Goal: Information Seeking & Learning: Check status

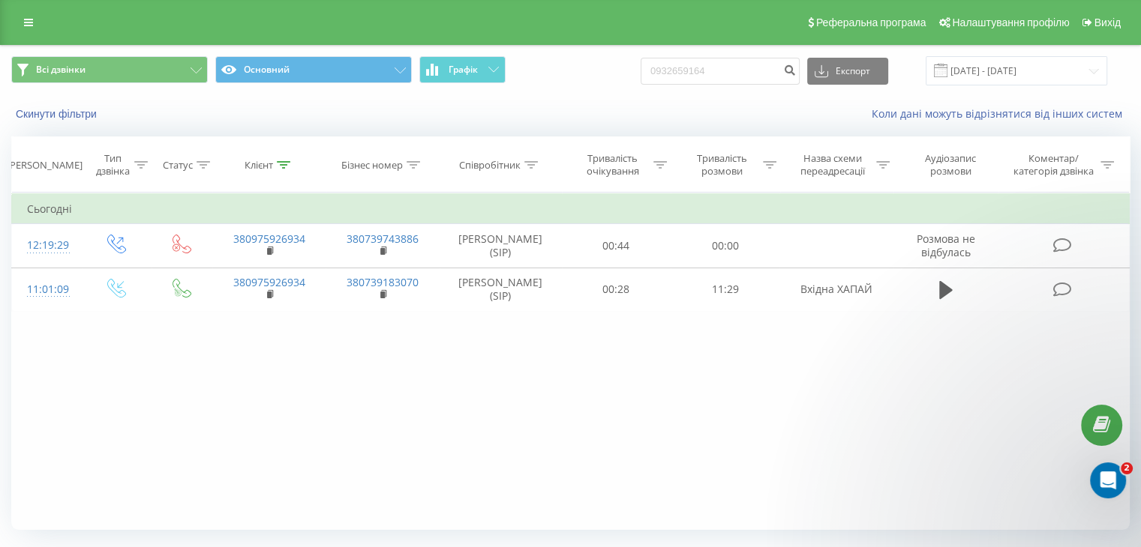
type input "0932659164"
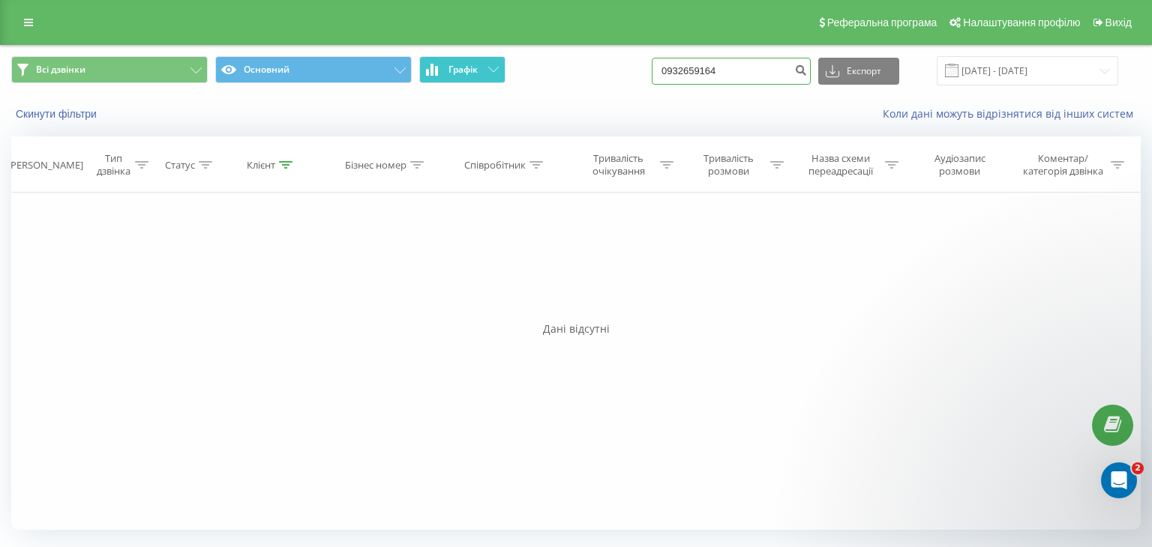
drag, startPoint x: 754, startPoint y: 69, endPoint x: 470, endPoint y: 70, distance: 284.2
click at [475, 67] on div "Всі дзвінки Основний Графік 0932659164 Експорт .csv .xls .xlsx 23.06.2025 - 23.…" at bounding box center [575, 70] width 1129 height 29
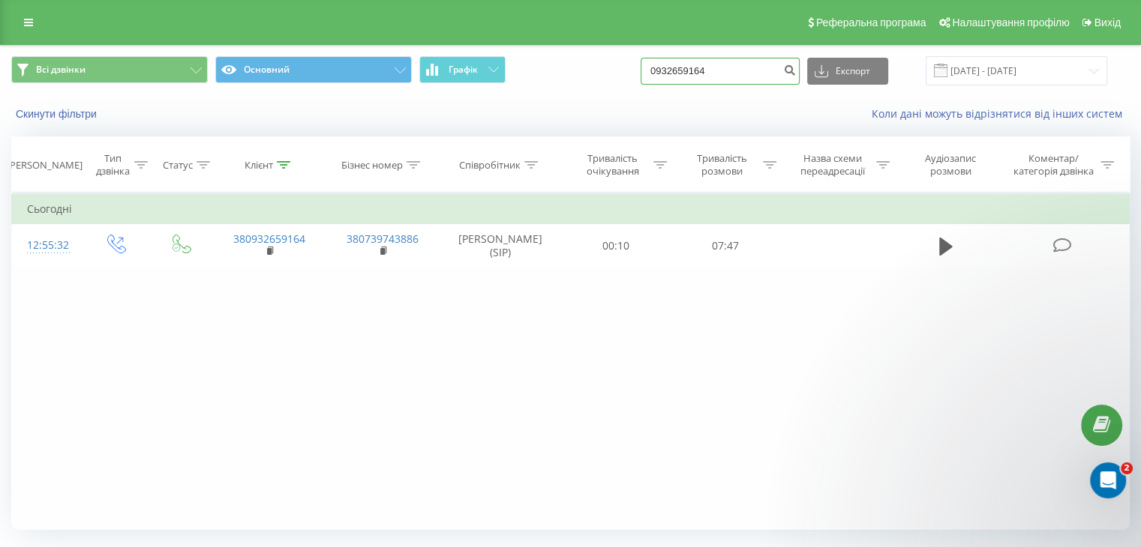
click at [756, 76] on input "0932659164" at bounding box center [719, 71] width 159 height 27
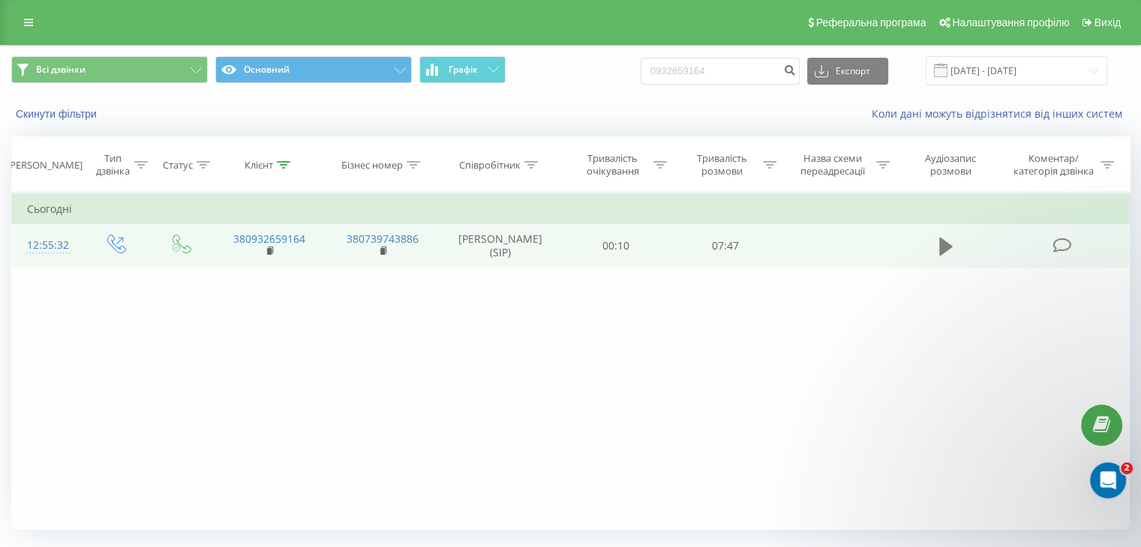
click at [945, 242] on icon at bounding box center [945, 247] width 13 height 18
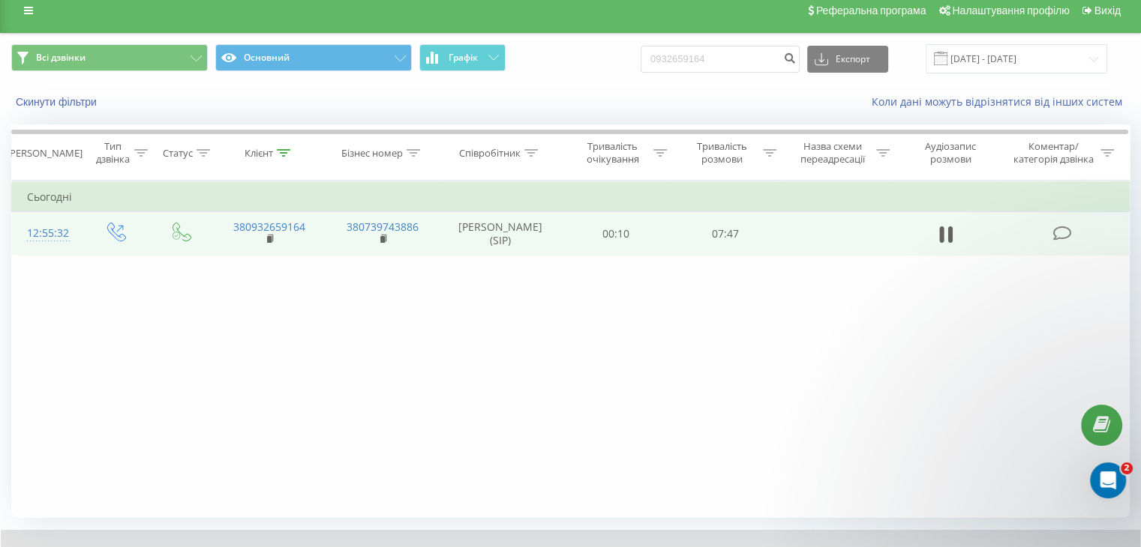
scroll to position [96, 0]
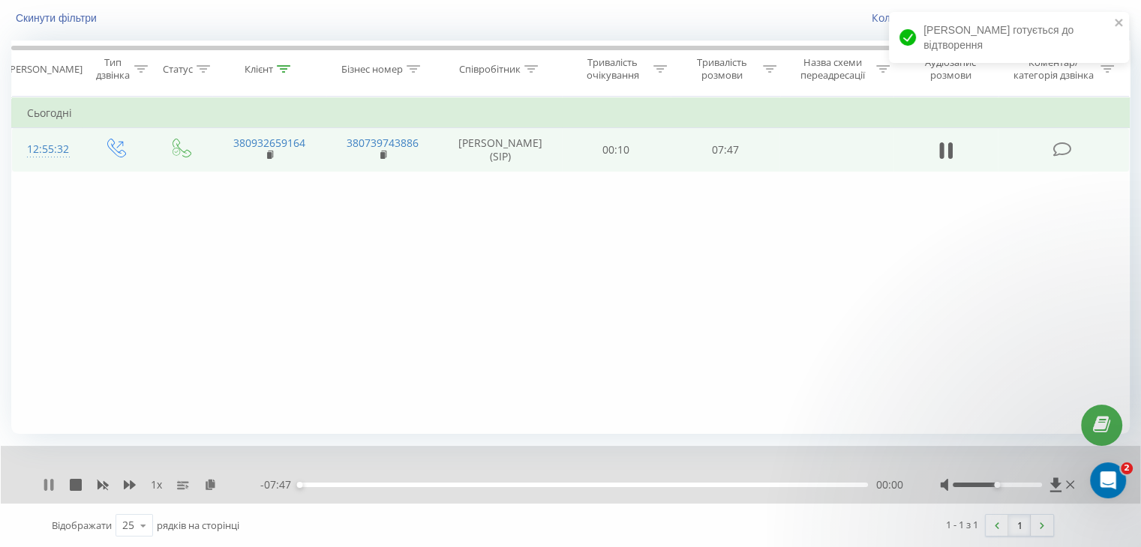
click at [46, 487] on icon at bounding box center [49, 485] width 12 height 12
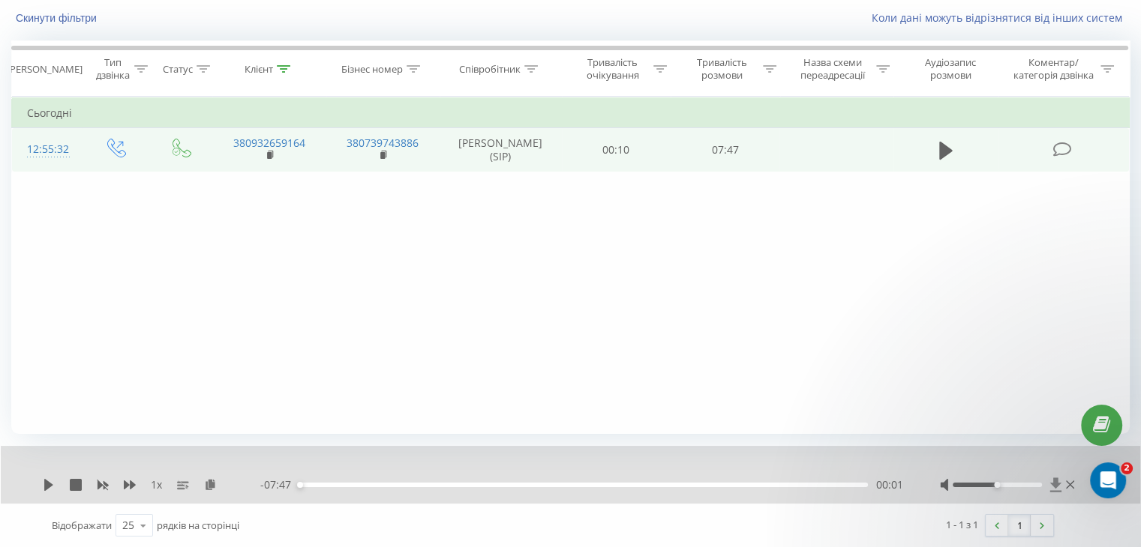
click at [1057, 481] on icon at bounding box center [1055, 485] width 13 height 15
click at [571, 304] on div "Фільтрувати за умовою Дорівнює Введіть значення Скасувати OK Фільтрувати за умо…" at bounding box center [570, 265] width 1118 height 337
click at [600, 307] on div "Фільтрувати за умовою Дорівнює Введіть значення Скасувати OK Фільтрувати за умо…" at bounding box center [570, 265] width 1118 height 337
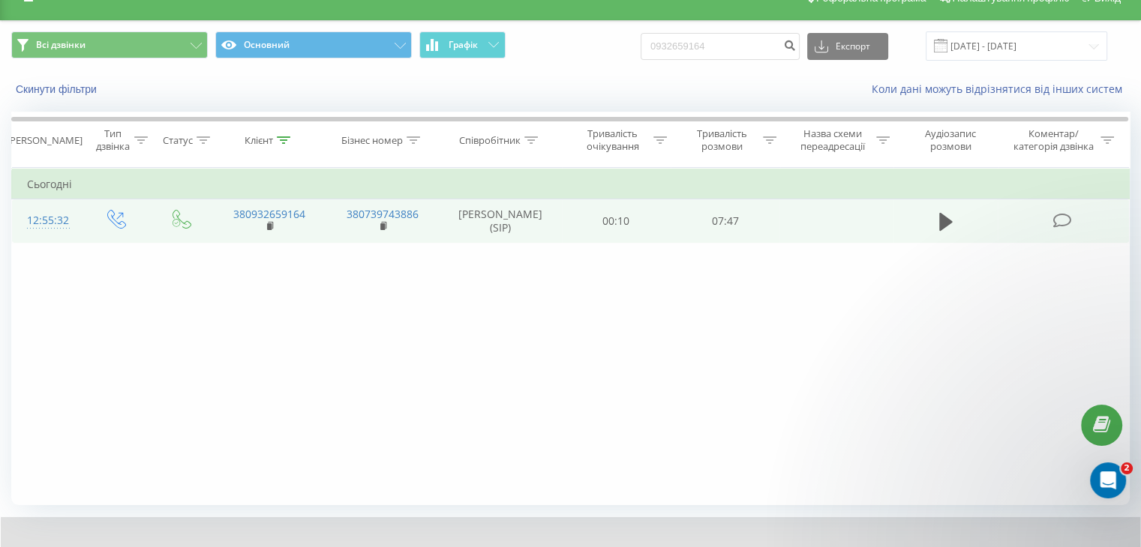
scroll to position [0, 0]
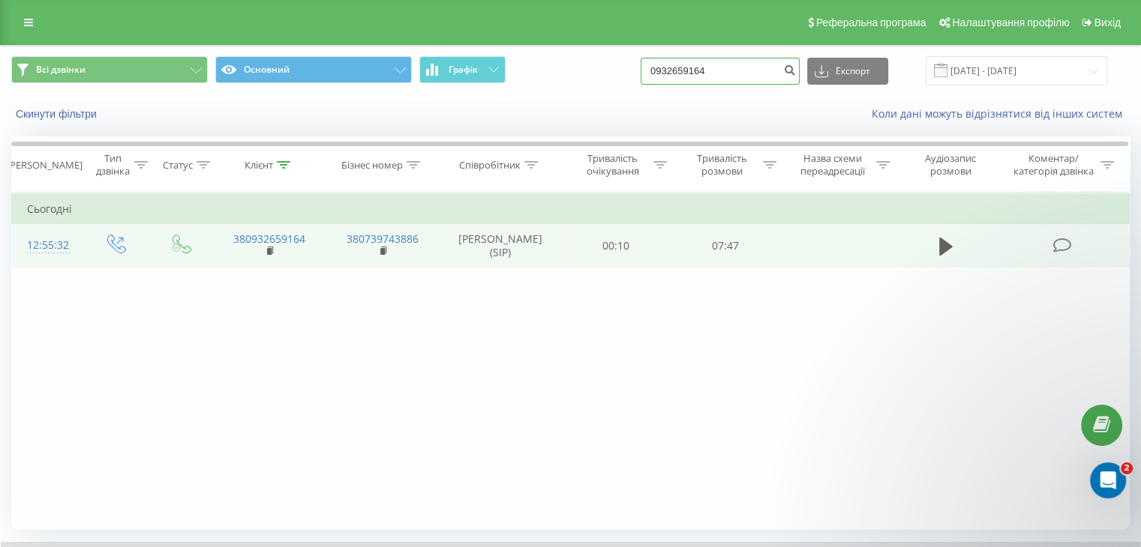
click at [694, 67] on input "0932659164" at bounding box center [719, 71] width 159 height 27
click at [693, 67] on input "0932659164" at bounding box center [719, 71] width 159 height 27
paste input "54936308"
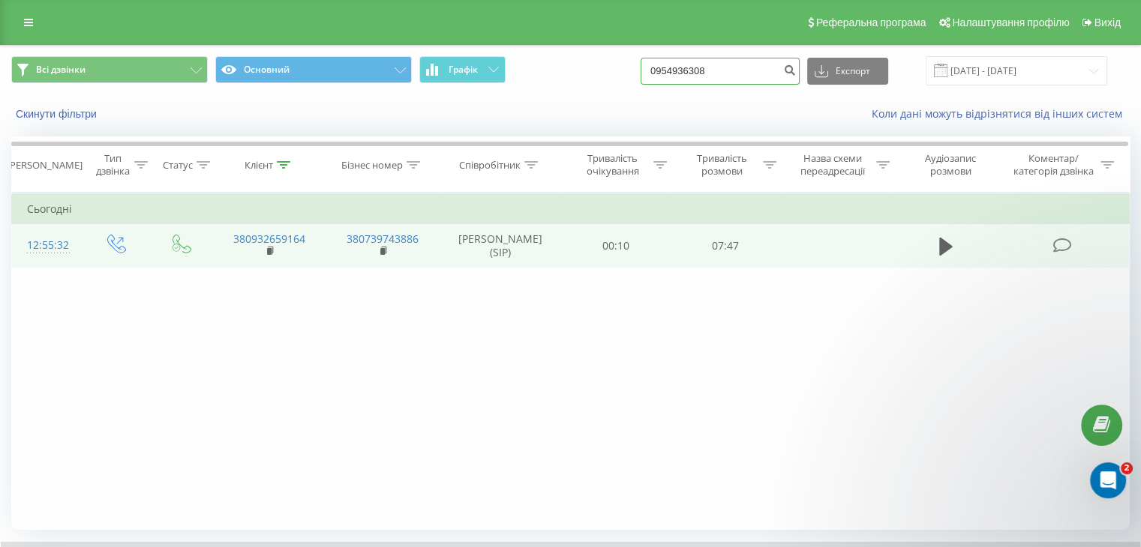
type input "0954936308"
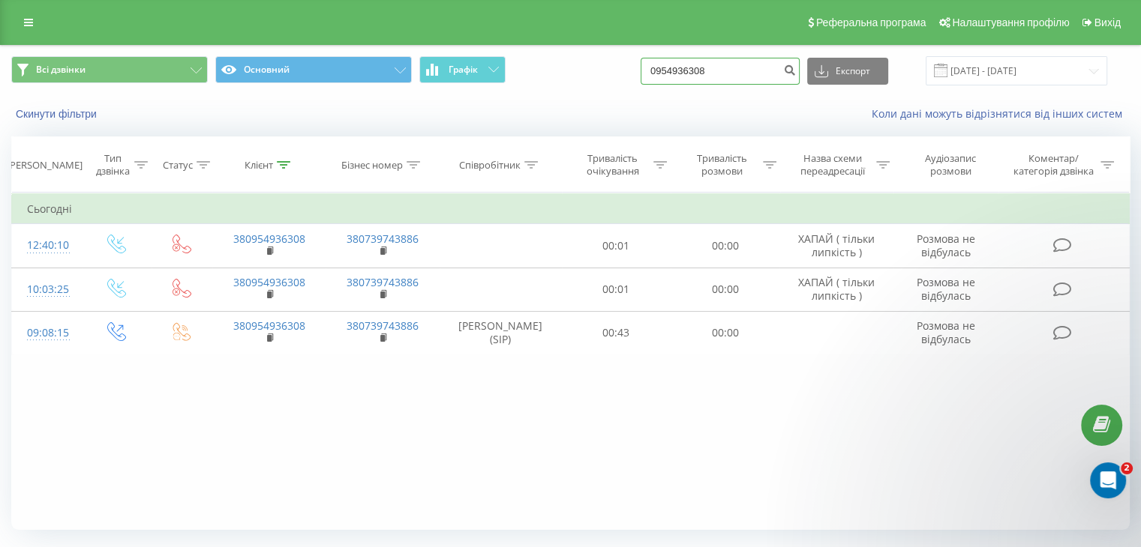
drag, startPoint x: 425, startPoint y: 40, endPoint x: 324, endPoint y: 49, distance: 101.7
click at [324, 49] on div "Всі дзвінки Основний Графік 0954936308 Експорт .csv .xls .xlsx 23.06.2025 - 23.…" at bounding box center [570, 71] width 1139 height 50
paste input "79088332"
type input "0979088332"
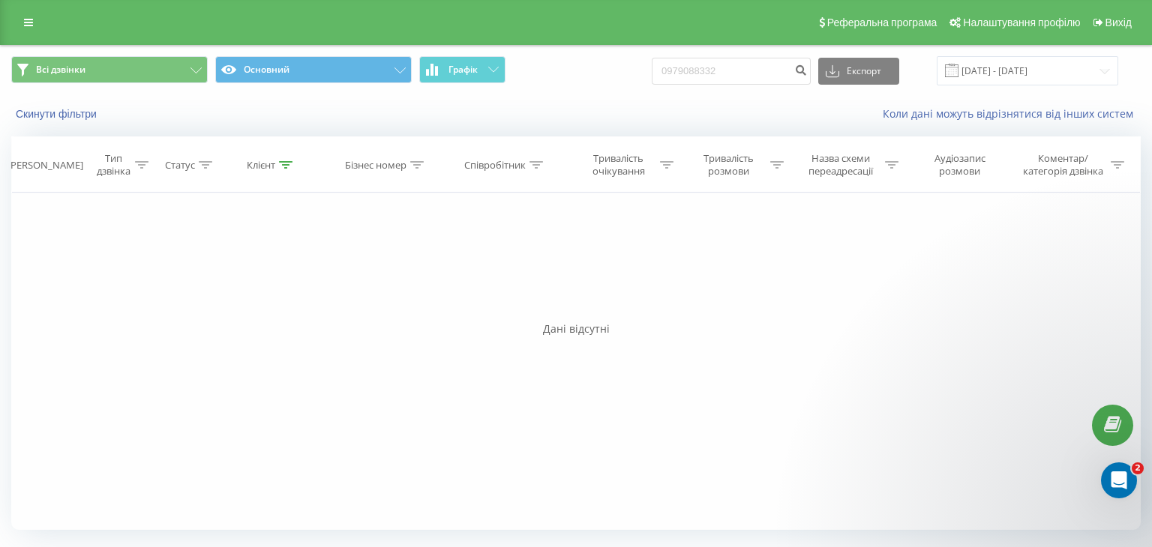
click at [943, 385] on div "Фільтрувати за умовою Дорівнює Введіть значення Скасувати OK Фільтрувати за умо…" at bounding box center [575, 361] width 1129 height 337
click at [704, 76] on input "0979088332" at bounding box center [731, 71] width 159 height 27
click at [706, 76] on input "0979088332" at bounding box center [731, 71] width 159 height 27
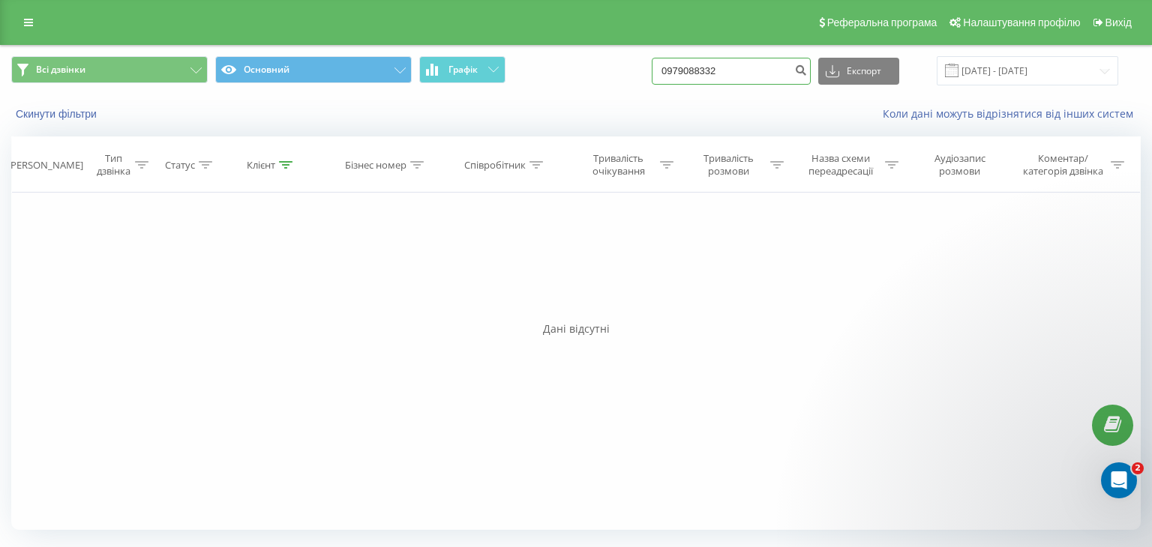
paste input "380509317876"
drag, startPoint x: 691, startPoint y: 67, endPoint x: 620, endPoint y: 73, distance: 71.5
click at [620, 73] on div "Всі дзвінки Основний Графік 380509317876 Експорт .csv .xls .xlsx 23.06.2025 - 2…" at bounding box center [575, 70] width 1129 height 29
click at [706, 67] on input "0509317876" at bounding box center [731, 71] width 159 height 27
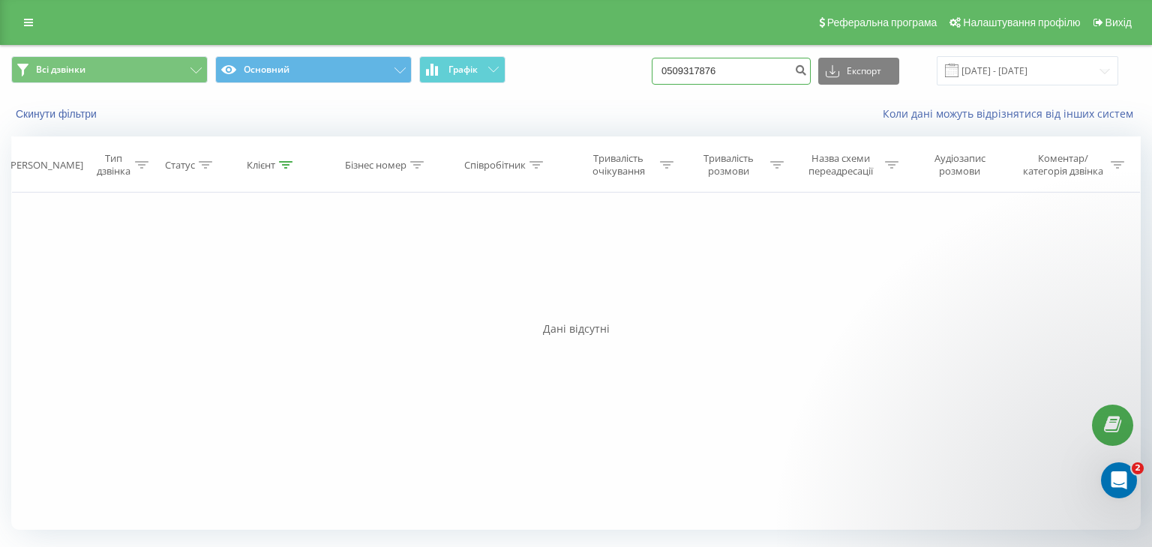
type input "0509317876"
